Goal: Transaction & Acquisition: Purchase product/service

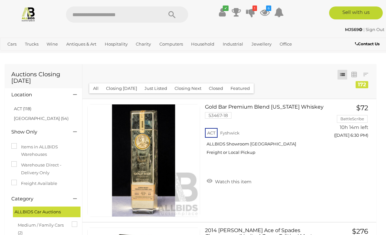
click at [27, 108] on link "ACT (118)" at bounding box center [22, 108] width 17 height 5
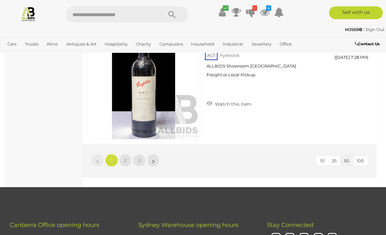
scroll to position [6092, 0]
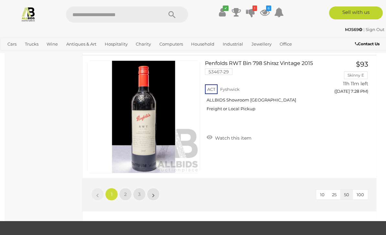
click at [130, 192] on link "2" at bounding box center [125, 194] width 13 height 13
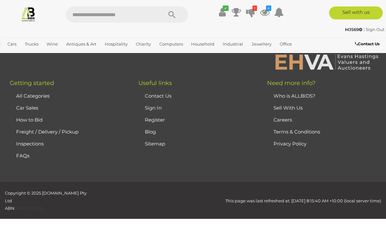
scroll to position [34, 0]
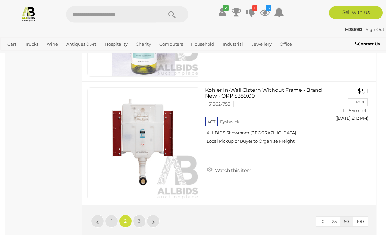
scroll to position [6065, 0]
click at [142, 222] on link "3" at bounding box center [139, 221] width 13 height 13
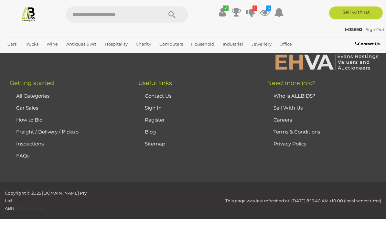
scroll to position [34, 0]
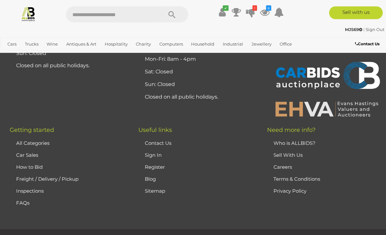
scroll to position [2410, 0]
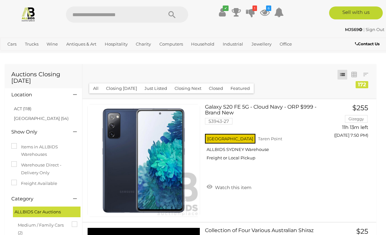
scroll to position [2445, 0]
